Goal: Information Seeking & Learning: Learn about a topic

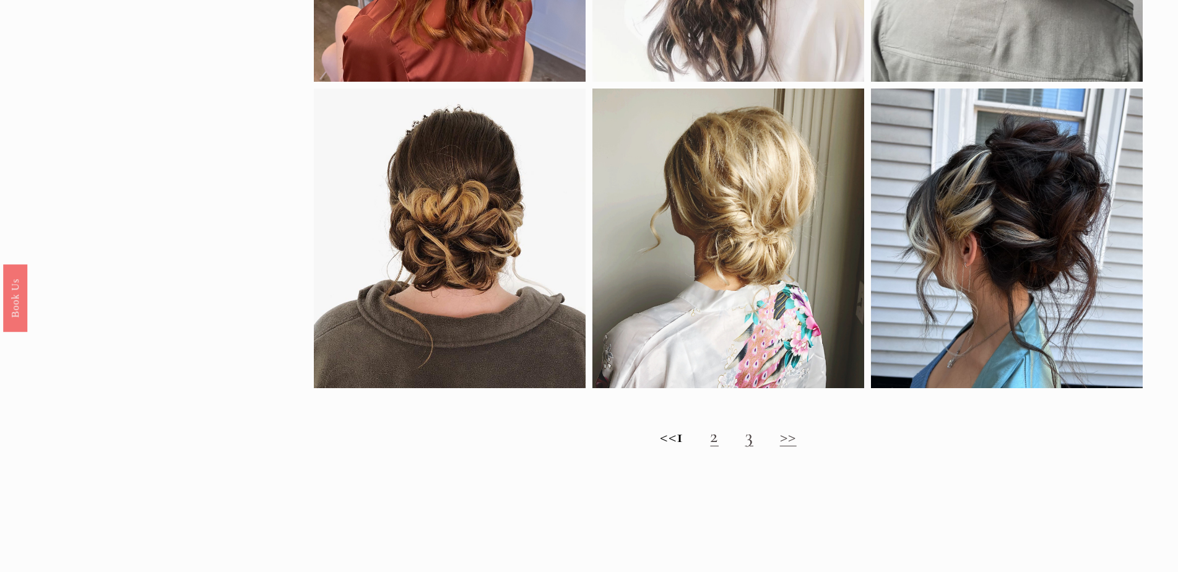
scroll to position [1362, 0]
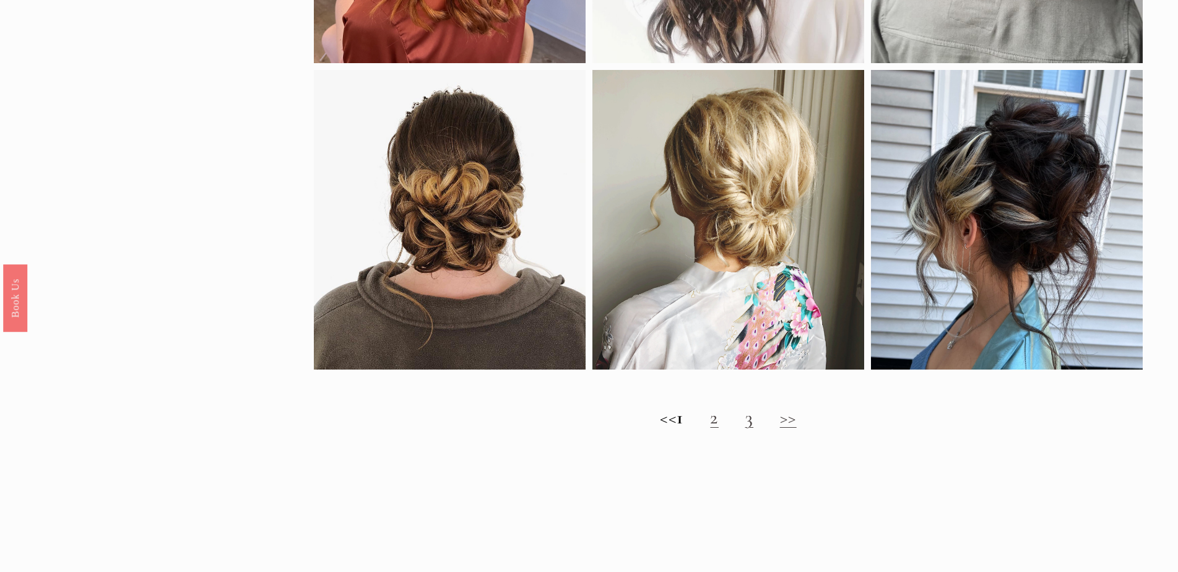
click at [719, 429] on link "2" at bounding box center [714, 417] width 9 height 23
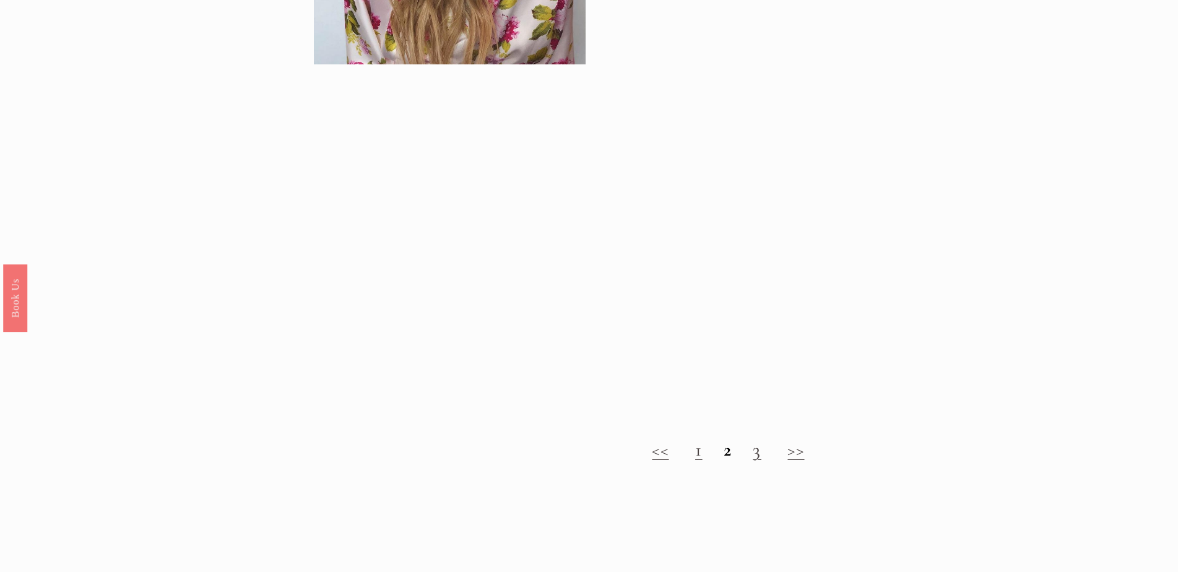
scroll to position [1300, 0]
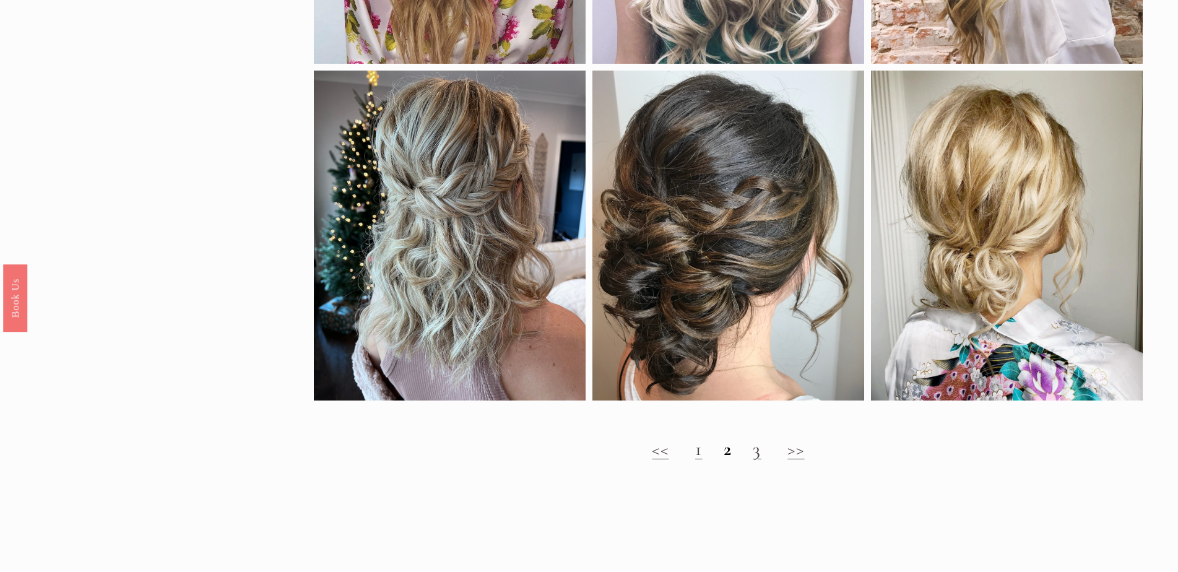
click at [754, 461] on link "3" at bounding box center [757, 449] width 9 height 23
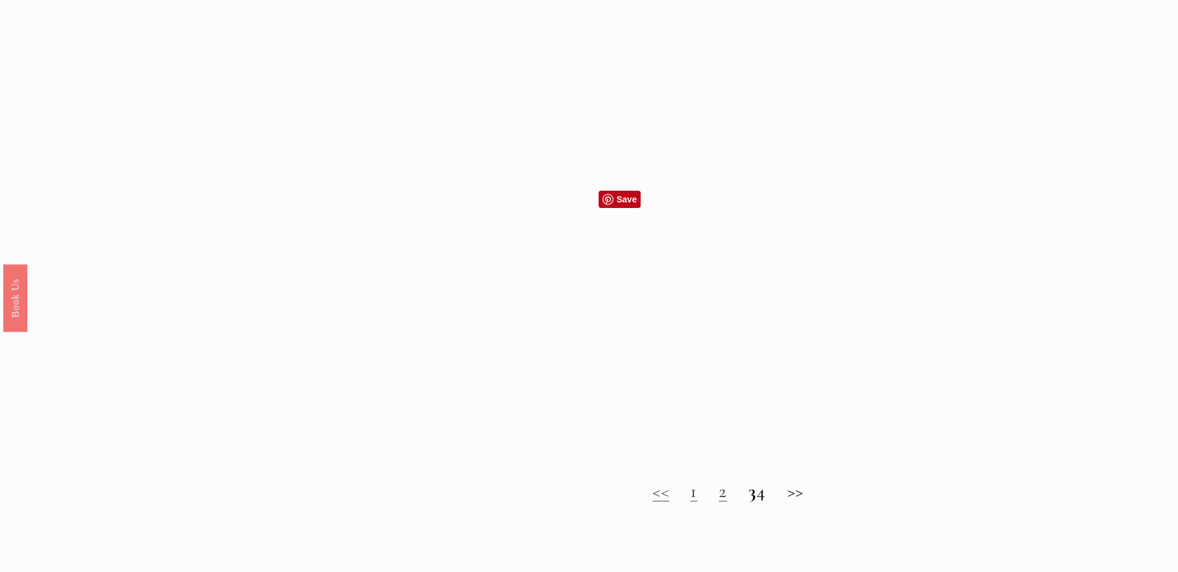
scroll to position [1362, 0]
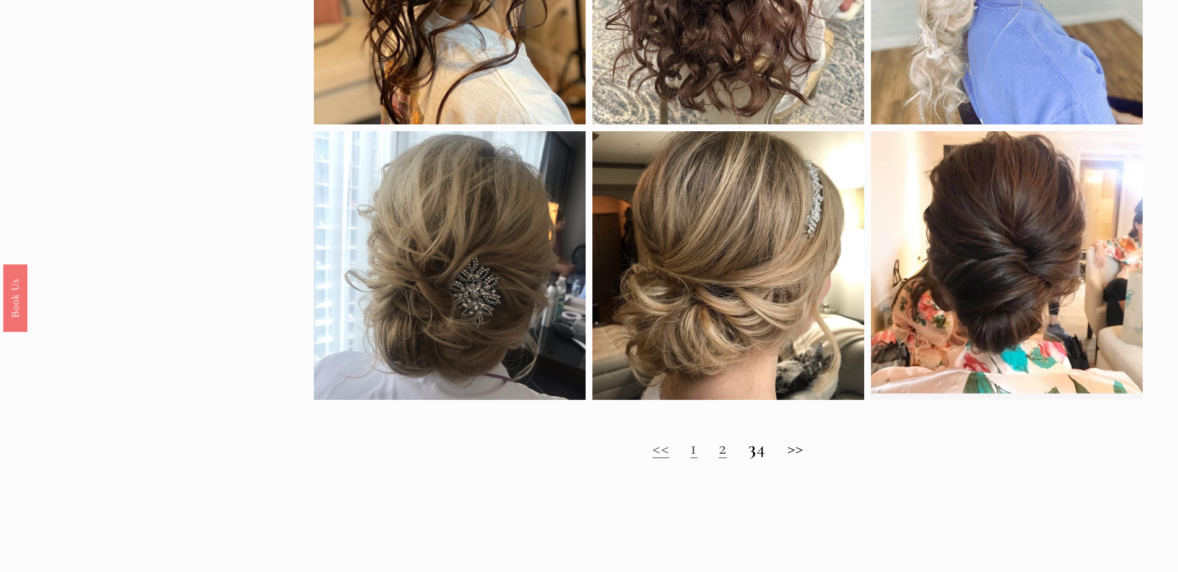
click at [772, 459] on h2 "<< 1 2 3 4 >>" at bounding box center [728, 448] width 829 height 22
click at [776, 459] on h2 "<< 1 2 3 4 >>" at bounding box center [728, 448] width 829 height 22
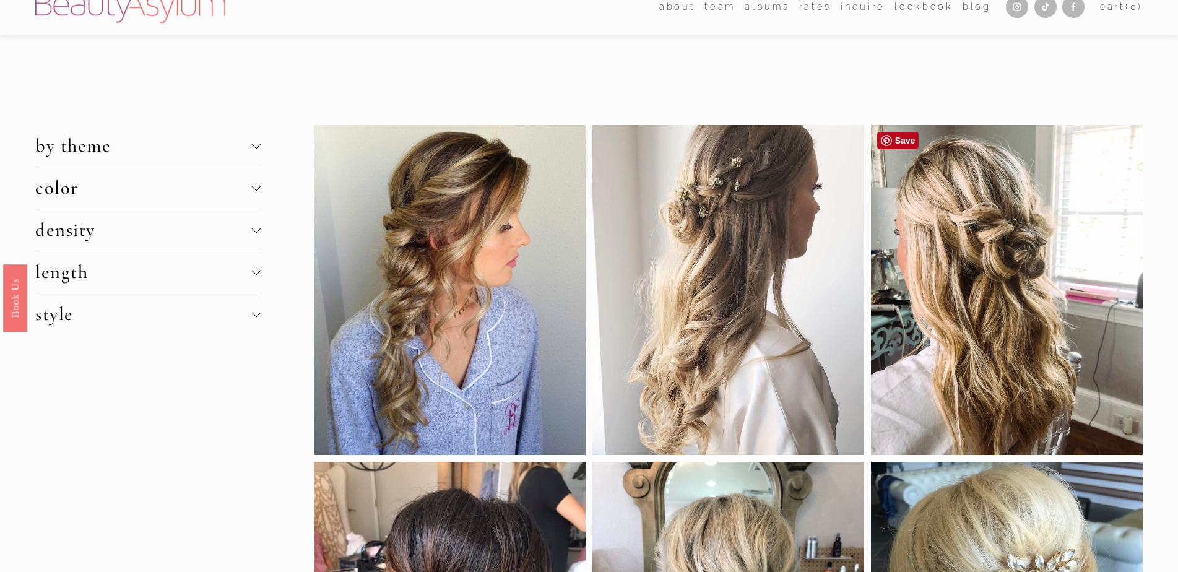
scroll to position [0, 0]
